Goal: Find contact information: Obtain details needed to contact an individual or organization

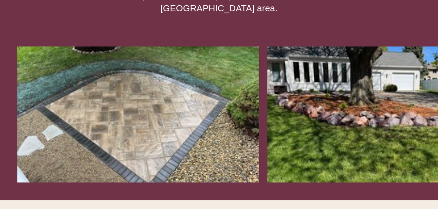
scroll to position [173, 0]
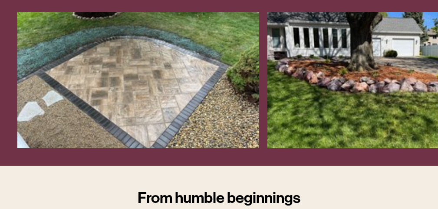
click at [266, 112] on img at bounding box center [387, 80] width 242 height 136
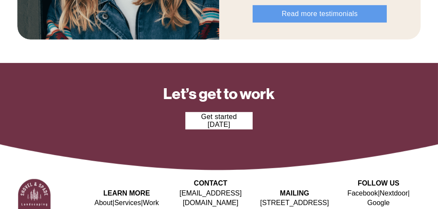
scroll to position [1039, 0]
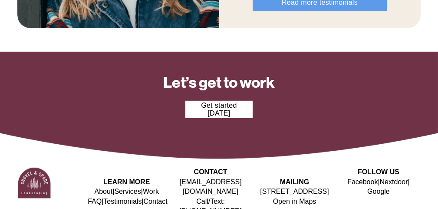
drag, startPoint x: 254, startPoint y: 177, endPoint x: 305, endPoint y: 183, distance: 51.9
click at [305, 187] on p "[STREET_ADDRESS] Open in Maps" at bounding box center [294, 197] width 84 height 20
copy p "[STREET_ADDRESS]"
click at [320, 196] on p "[STREET_ADDRESS] Open in Maps" at bounding box center [294, 197] width 84 height 20
click at [311, 196] on link "Open in Maps" at bounding box center [294, 201] width 43 height 10
